Goal: Task Accomplishment & Management: Manage account settings

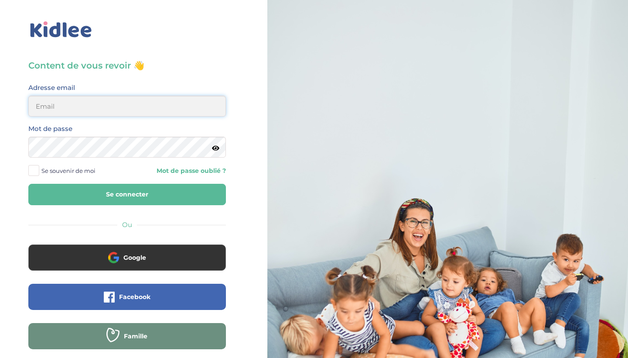
type input "[EMAIL_ADDRESS][DOMAIN_NAME]"
click at [127, 194] on button "Se connecter" at bounding box center [127, 194] width 198 height 21
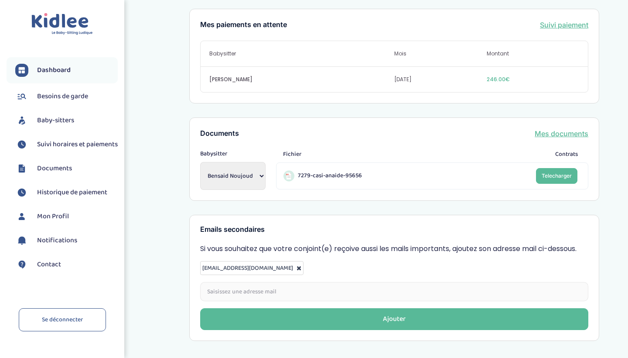
scroll to position [293, 0]
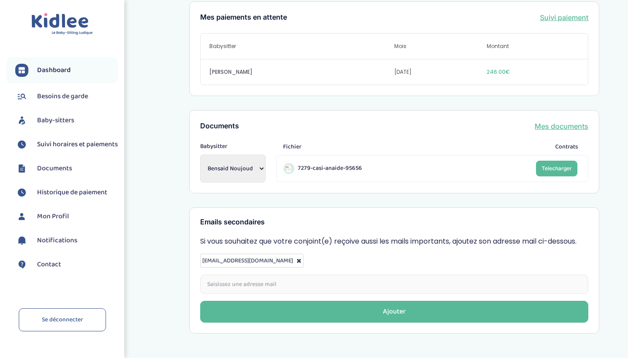
click at [71, 148] on span "Suivi horaires et paiements" at bounding box center [77, 144] width 81 height 10
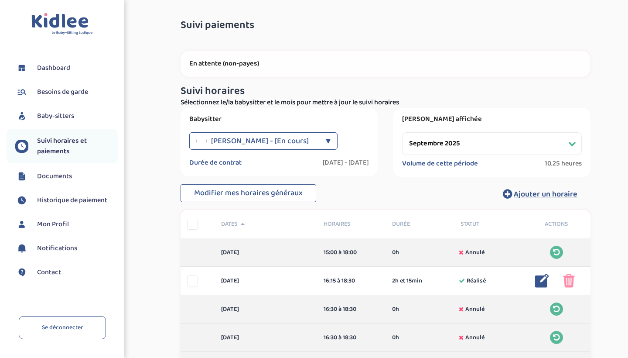
select select "septembre 2025"
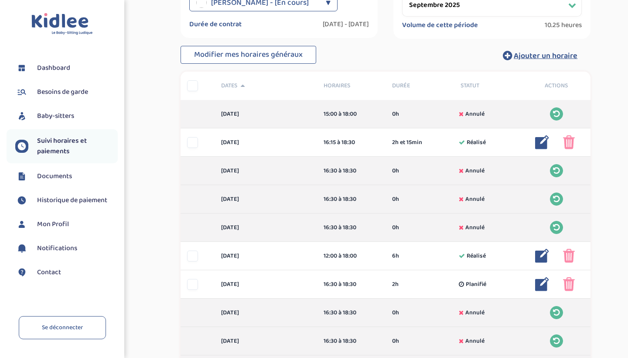
scroll to position [138, 0]
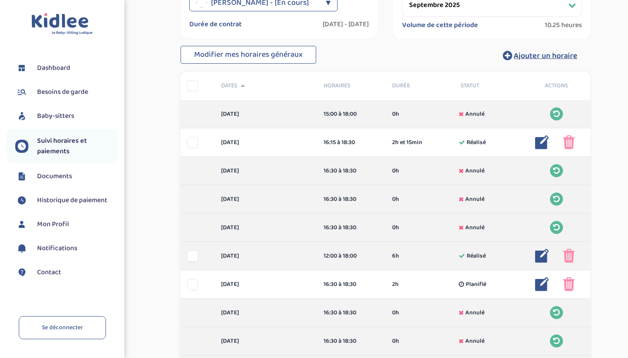
click at [196, 256] on div at bounding box center [192, 255] width 11 height 11
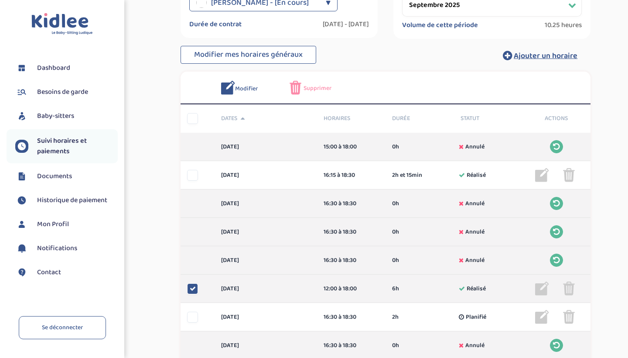
click at [541, 290] on img at bounding box center [542, 288] width 14 height 14
click at [542, 289] on img at bounding box center [542, 288] width 14 height 14
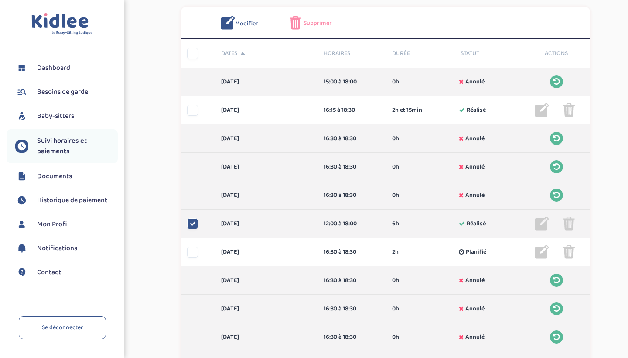
scroll to position [207, 0]
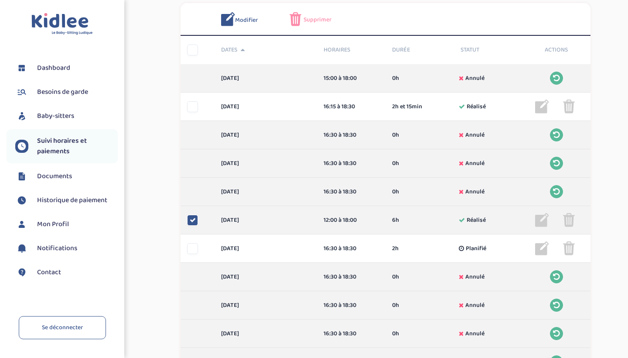
click at [545, 221] on img at bounding box center [542, 220] width 14 height 14
click at [190, 219] on icon at bounding box center [193, 220] width 6 height 6
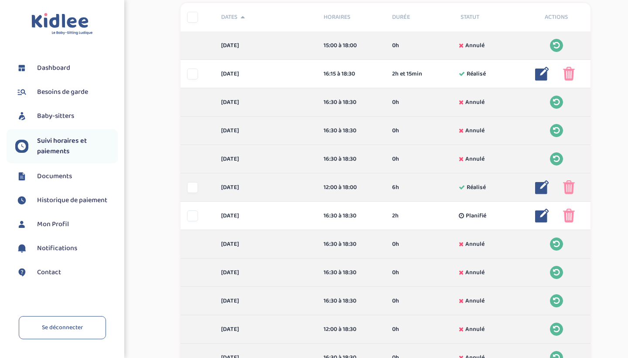
click at [193, 187] on div at bounding box center [192, 187] width 11 height 11
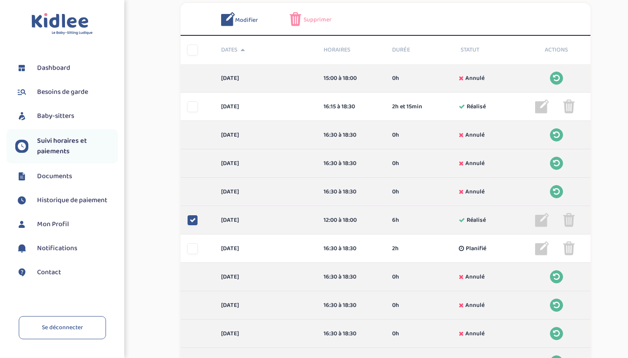
click at [544, 220] on img at bounding box center [542, 220] width 14 height 14
click at [544, 221] on img at bounding box center [542, 220] width 14 height 14
click at [540, 218] on img at bounding box center [542, 220] width 14 height 14
click at [539, 224] on img at bounding box center [542, 220] width 14 height 14
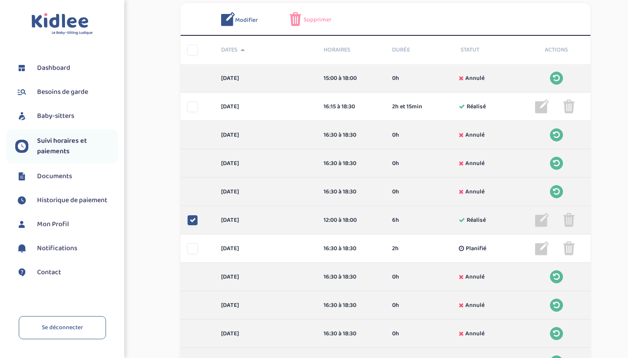
click at [543, 222] on img at bounding box center [542, 220] width 14 height 14
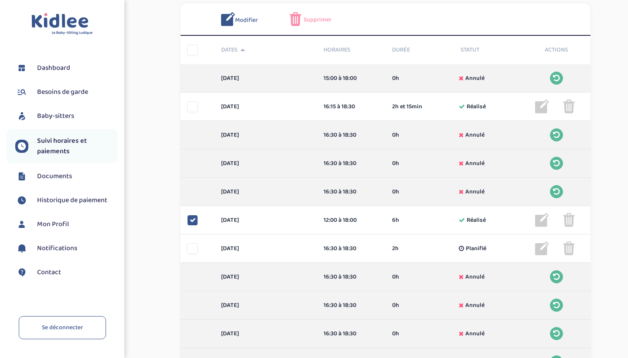
click at [241, 16] on span "Modifier" at bounding box center [246, 20] width 23 height 9
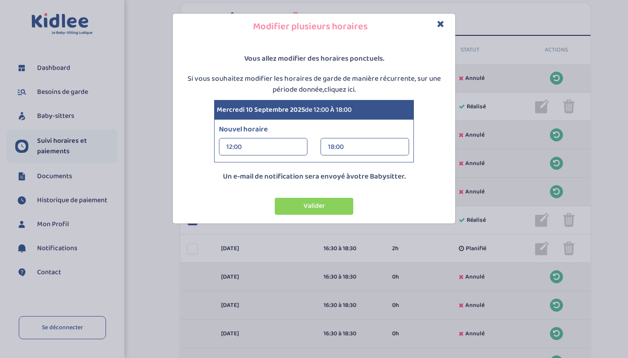
click at [336, 146] on div "18:00" at bounding box center [365, 146] width 74 height 17
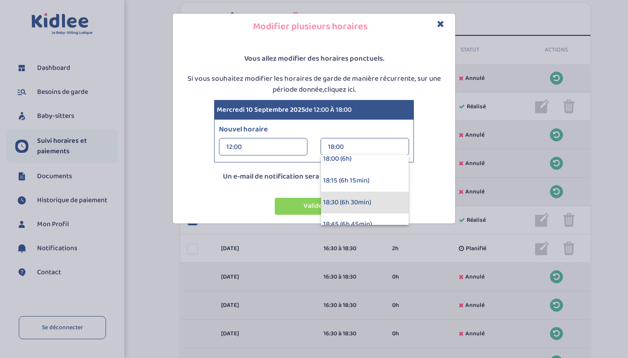
click at [341, 200] on div "18:30 (6h 30min)" at bounding box center [365, 202] width 88 height 22
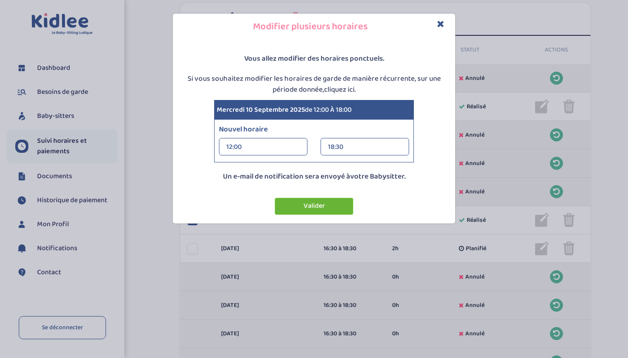
click at [323, 204] on button "Valider" at bounding box center [314, 206] width 78 height 17
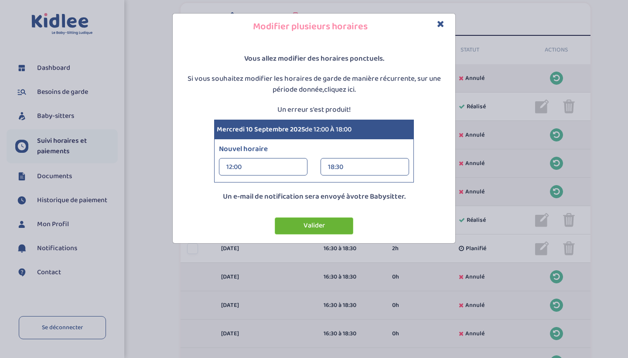
click at [306, 224] on button "Valider" at bounding box center [314, 225] width 78 height 17
click at [445, 26] on h4 "Modifier plusieurs horaires" at bounding box center [314, 27] width 270 height 14
click at [441, 25] on icon "Close" at bounding box center [440, 23] width 7 height 9
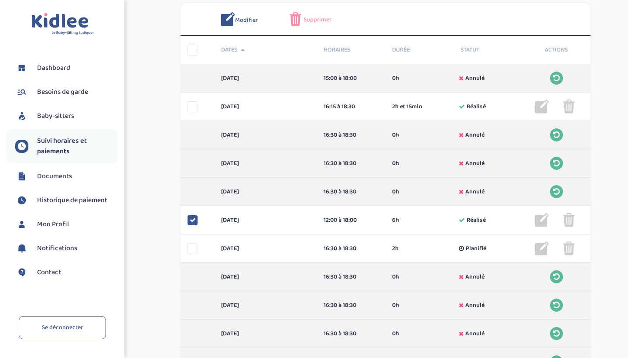
click at [151, 229] on div "Suivi paiements Ft4FRSGkyx20VtsgLp59zFD01mNGNT7w0ExCbE9V En attente (non-payes)…" at bounding box center [386, 232] width 472 height 853
click at [248, 16] on span "Modifier" at bounding box center [246, 20] width 23 height 9
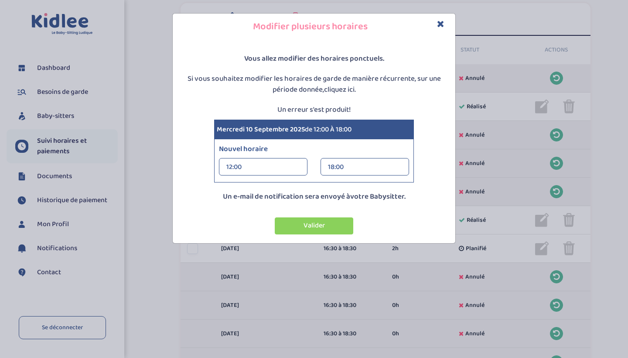
click at [341, 169] on div "18:00" at bounding box center [365, 166] width 74 height 17
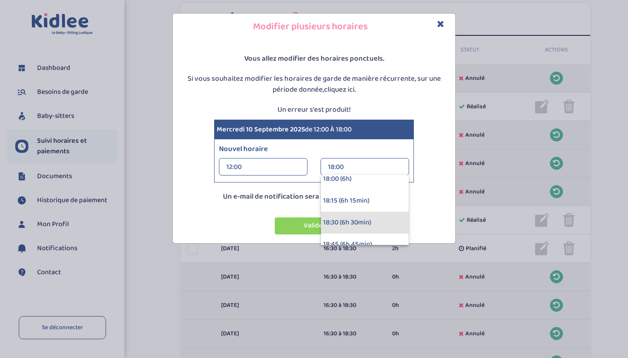
click at [361, 214] on div "18:30 (6h 30min)" at bounding box center [365, 223] width 88 height 22
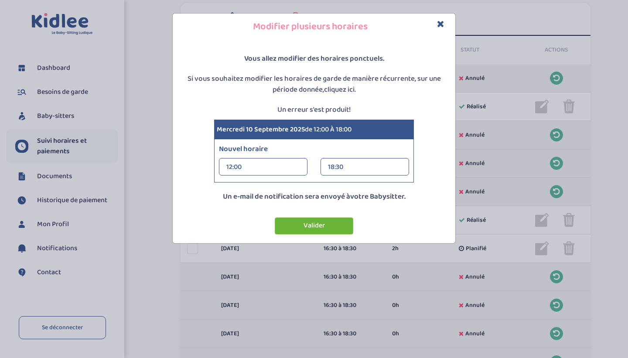
click at [332, 227] on button "Valider" at bounding box center [314, 225] width 78 height 17
click at [440, 24] on icon "Close" at bounding box center [440, 23] width 7 height 9
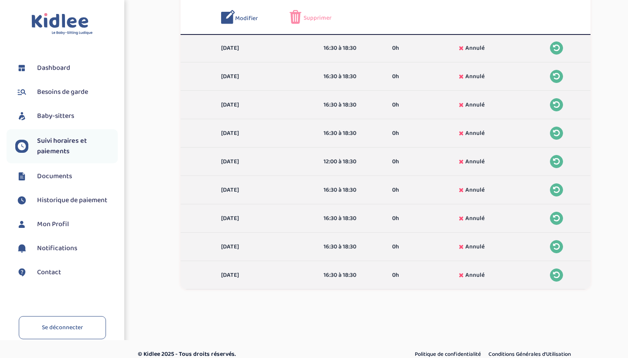
scroll to position [515, 0]
click at [556, 249] on icon at bounding box center [556, 247] width 7 height 8
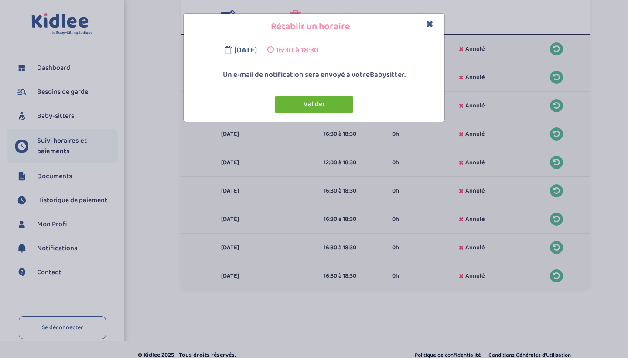
click at [320, 105] on button "Valider" at bounding box center [314, 104] width 78 height 17
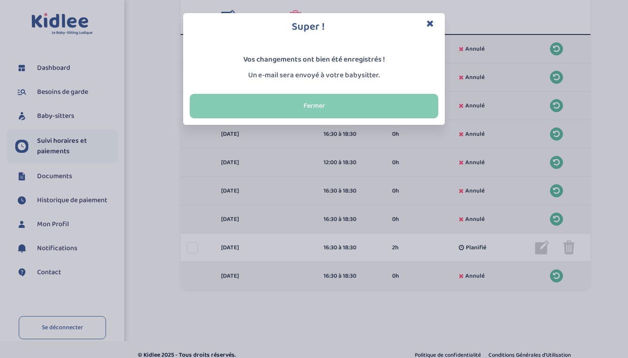
click at [392, 112] on button "Fermer" at bounding box center [314, 106] width 249 height 24
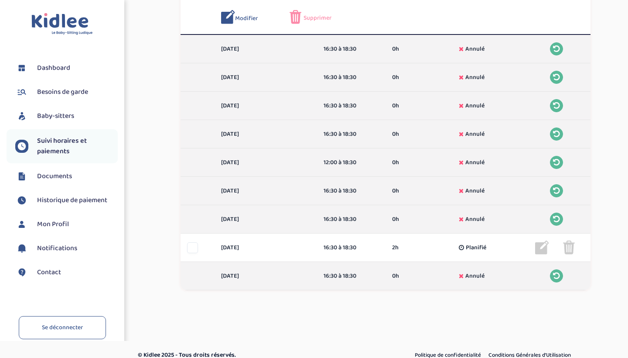
click at [564, 276] on div at bounding box center [556, 275] width 55 height 13
click at [558, 276] on icon at bounding box center [556, 276] width 7 height 8
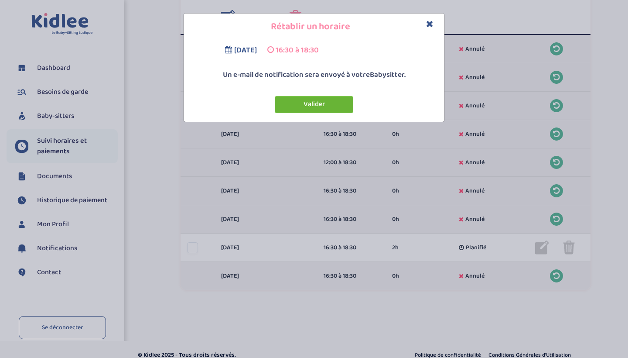
click at [329, 104] on button "Valider" at bounding box center [314, 104] width 78 height 17
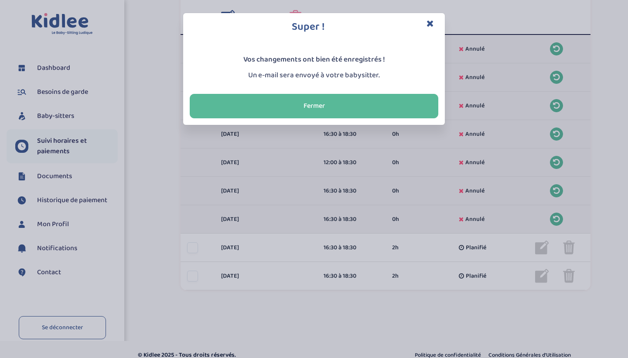
click at [433, 22] on icon "Close" at bounding box center [430, 23] width 7 height 9
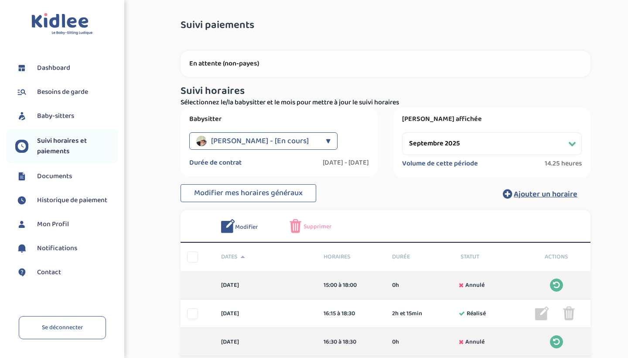
scroll to position [0, 0]
